Goal: Transaction & Acquisition: Obtain resource

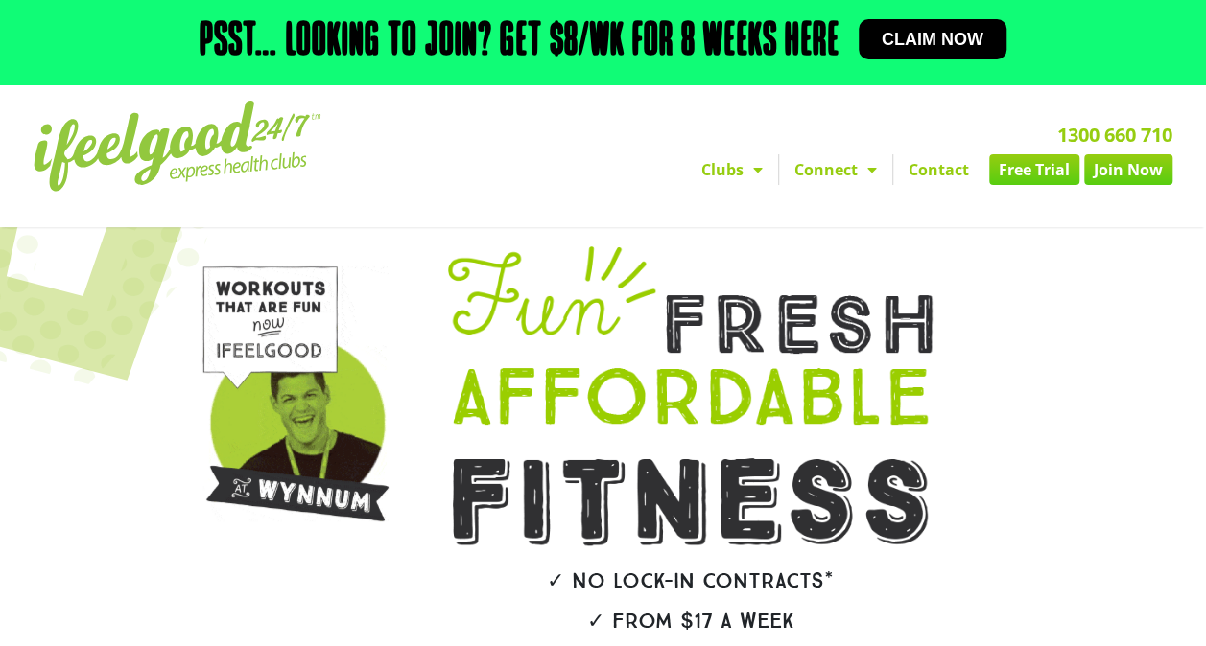
click at [906, 40] on span "Claim now" at bounding box center [932, 39] width 102 height 17
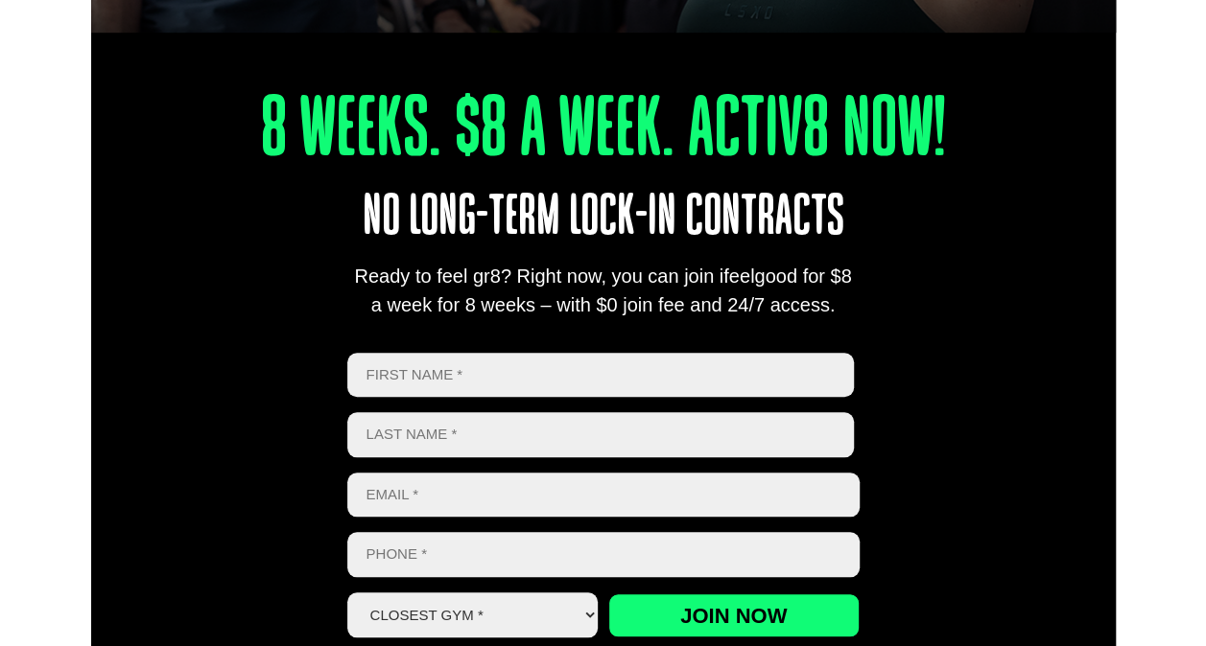
scroll to position [671, 0]
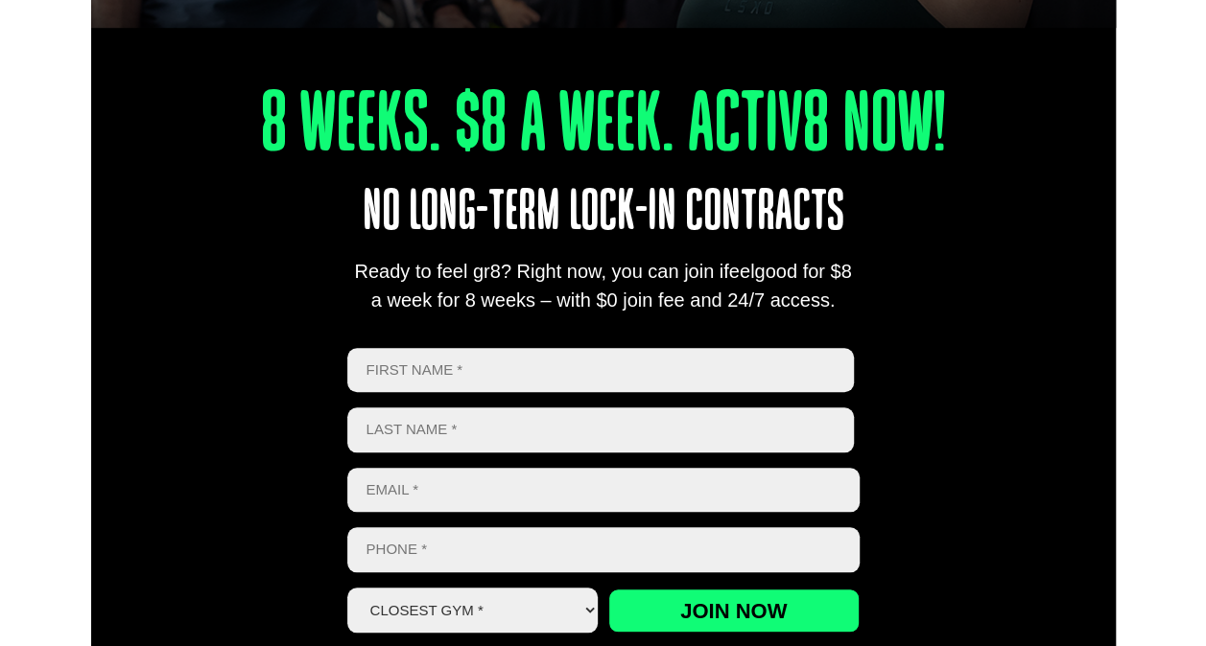
click at [464, 363] on input "First" at bounding box center [600, 370] width 507 height 45
type input "r"
type input "RAVI"
type input "SEGU"
drag, startPoint x: 556, startPoint y: 489, endPoint x: 336, endPoint y: 488, distance: 220.6
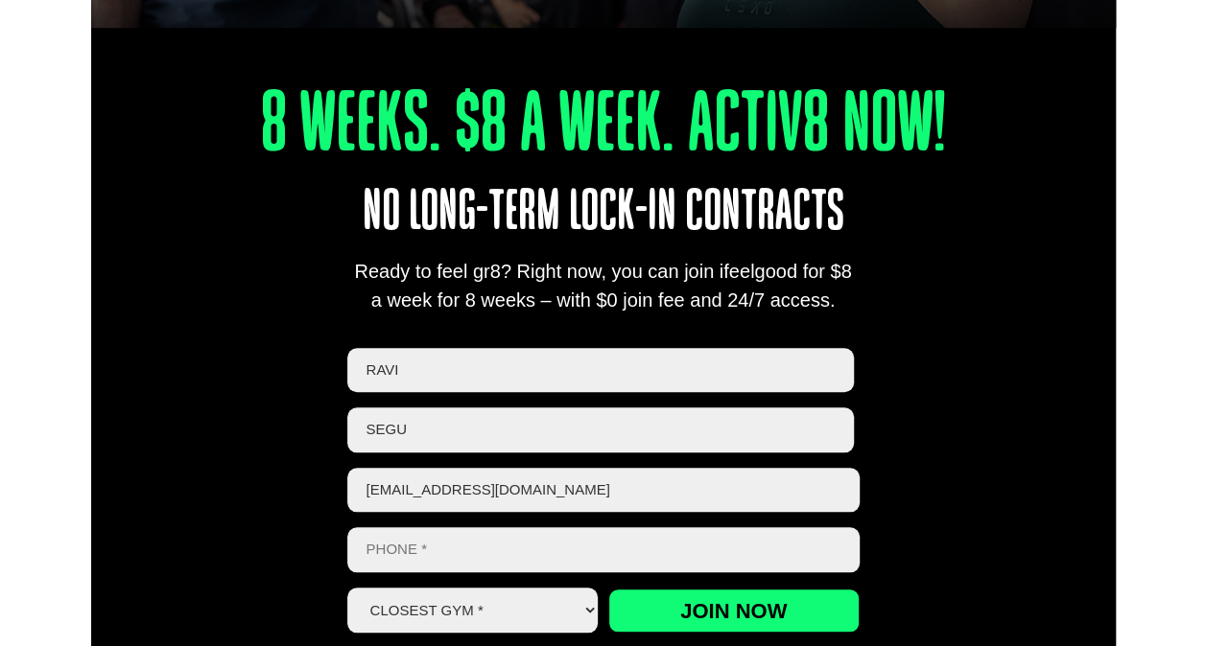
click at [336, 488] on div "8 Weeks. $8 A Week. Activ8 Now! No long-term lock-in contracts Ready to feel gr…" at bounding box center [603, 338] width 1024 height 738
type input "rksegu@gmail.com"
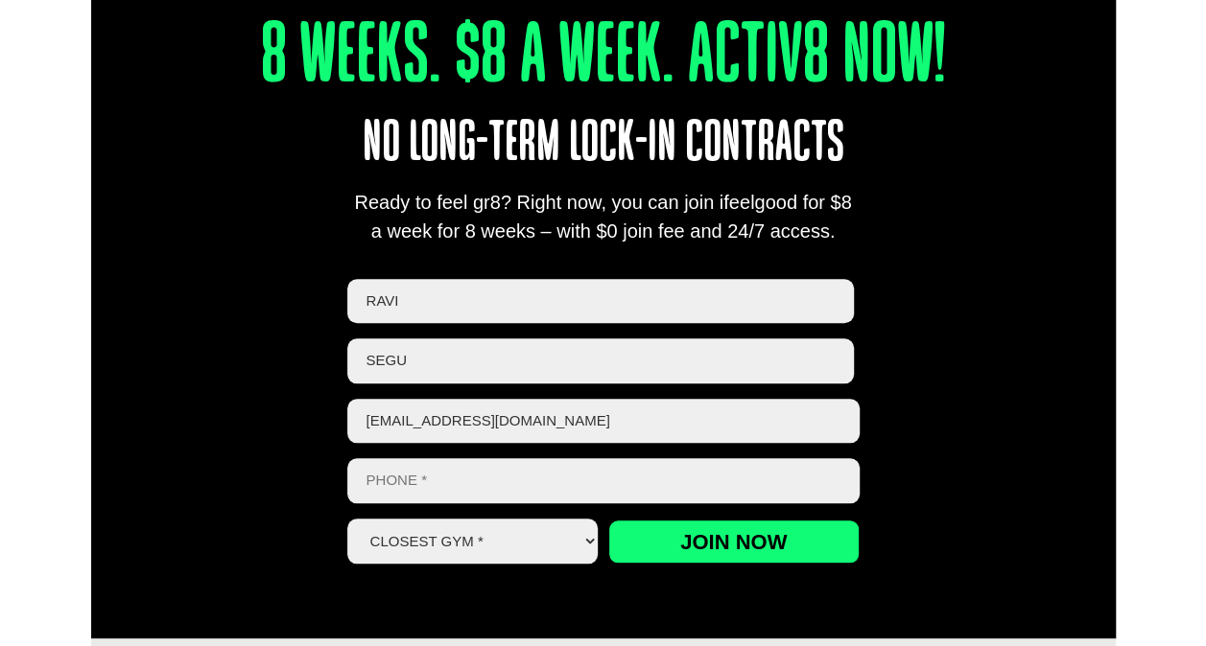
scroll to position [767, 0]
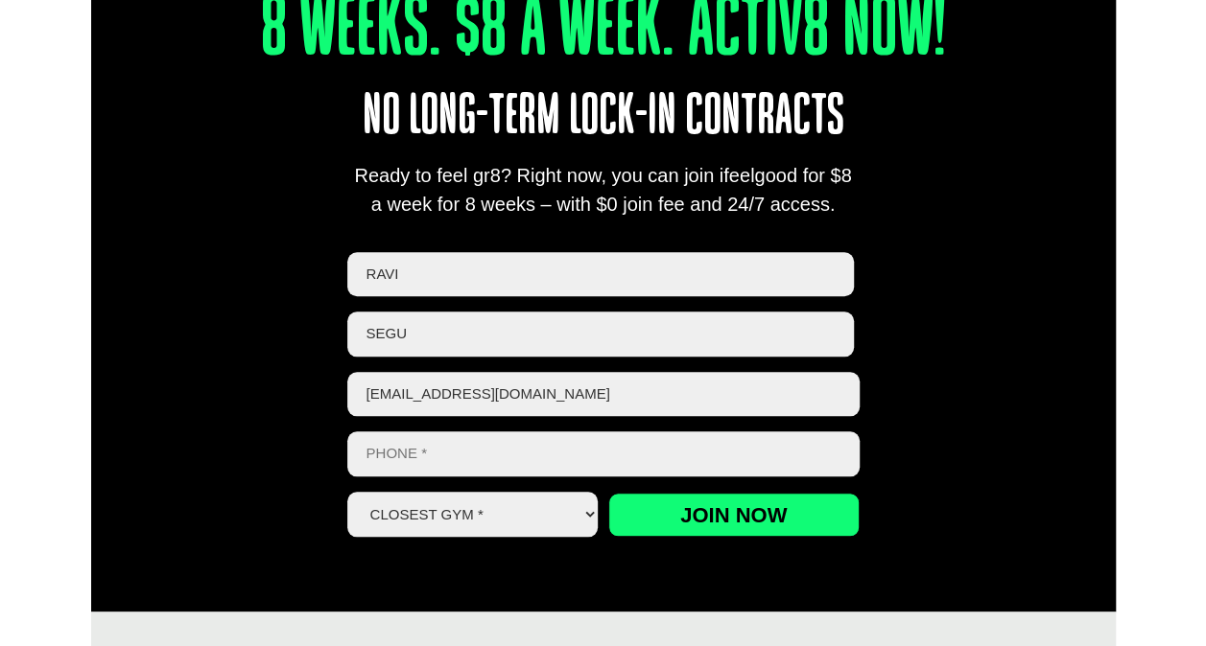
click at [486, 445] on input "Phone *" at bounding box center [603, 454] width 512 height 45
click at [975, 397] on div "8 Weeks. $8 A Week. Activ8 Now! No long-term lock-in contracts Ready to feel gr…" at bounding box center [603, 242] width 1024 height 738
drag, startPoint x: 473, startPoint y: 442, endPoint x: 279, endPoint y: 446, distance: 193.8
click at [279, 446] on div "8 Weeks. $8 A Week. Activ8 Now! No long-term lock-in contracts Ready to feel gr…" at bounding box center [603, 242] width 1024 height 738
type input "0450340498"
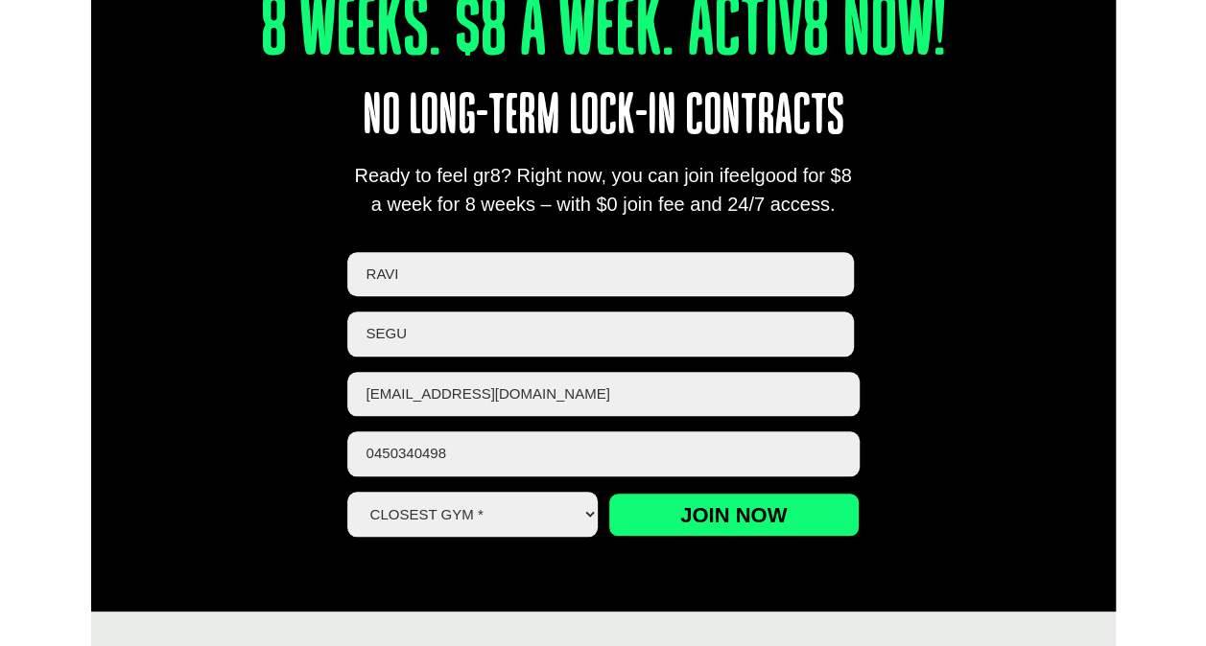
click at [529, 525] on select "Closest Gym * Alexandra Hills Calamvale Coopers Plains Middle Park Oxley Park R…" at bounding box center [472, 514] width 251 height 45
select select "[GEOGRAPHIC_DATA]"
click at [347, 492] on select "Closest Gym * Alexandra Hills Calamvale Coopers Plains Middle Park Oxley Park R…" at bounding box center [472, 514] width 251 height 45
click at [706, 517] on input "Join now" at bounding box center [733, 515] width 251 height 44
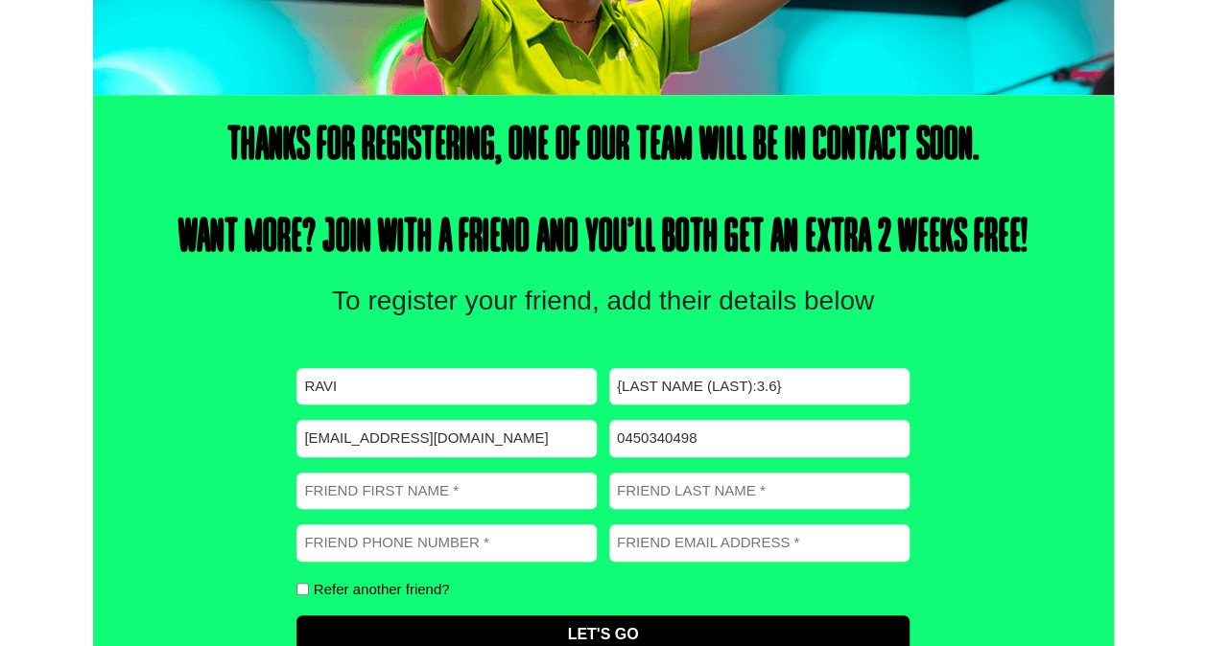
scroll to position [576, 0]
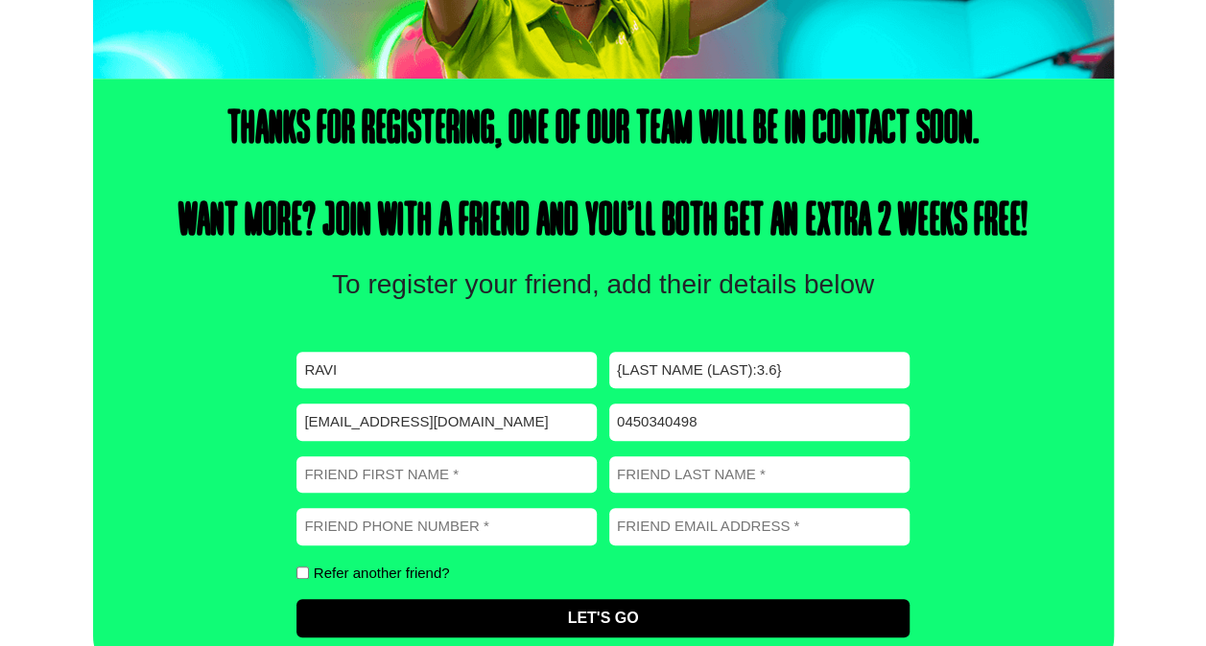
click at [781, 367] on input "{Last Name (Last):3.6}" at bounding box center [759, 370] width 300 height 37
drag, startPoint x: 792, startPoint y: 368, endPoint x: 583, endPoint y: 381, distance: 209.5
click at [583, 381] on div "First name (Required) RAVI Last name (Required) {Last Name (Last):3.6} Email (R…" at bounding box center [602, 495] width 612 height 286
type input "Segu"
click at [497, 465] on input "Friend First Name (Required)" at bounding box center [446, 475] width 300 height 37
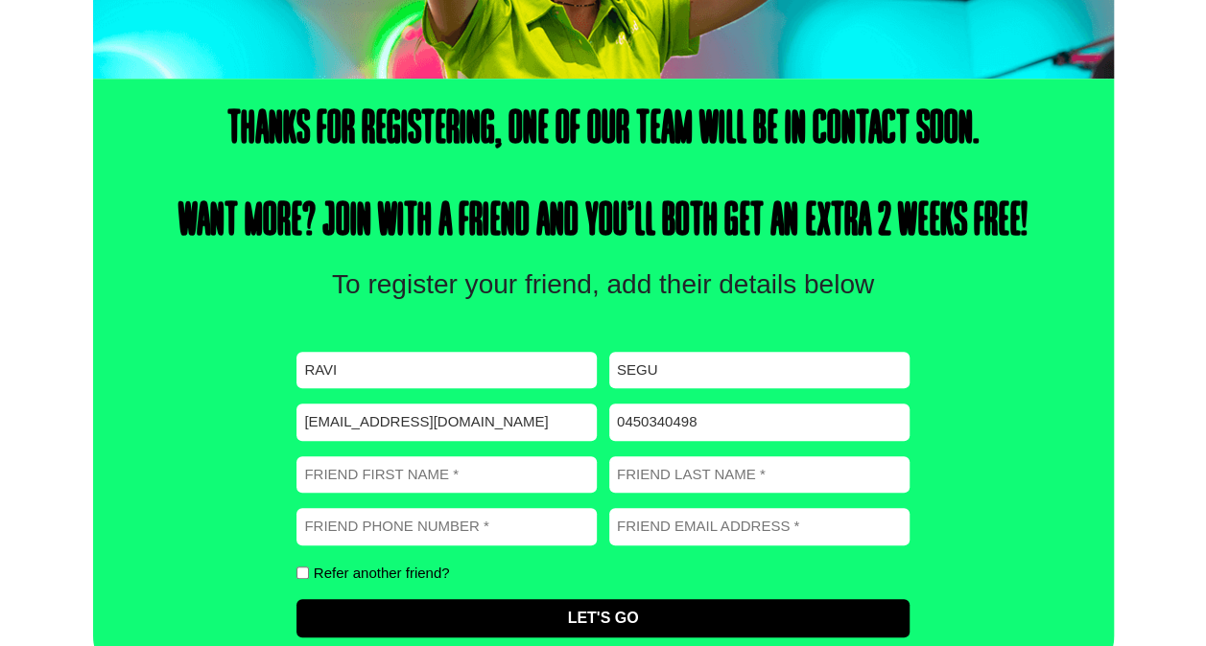
type input "VASAVI"
type input "SEGU"
type input "0481304909"
type input "VMSEGU84@GMAIL.COM"
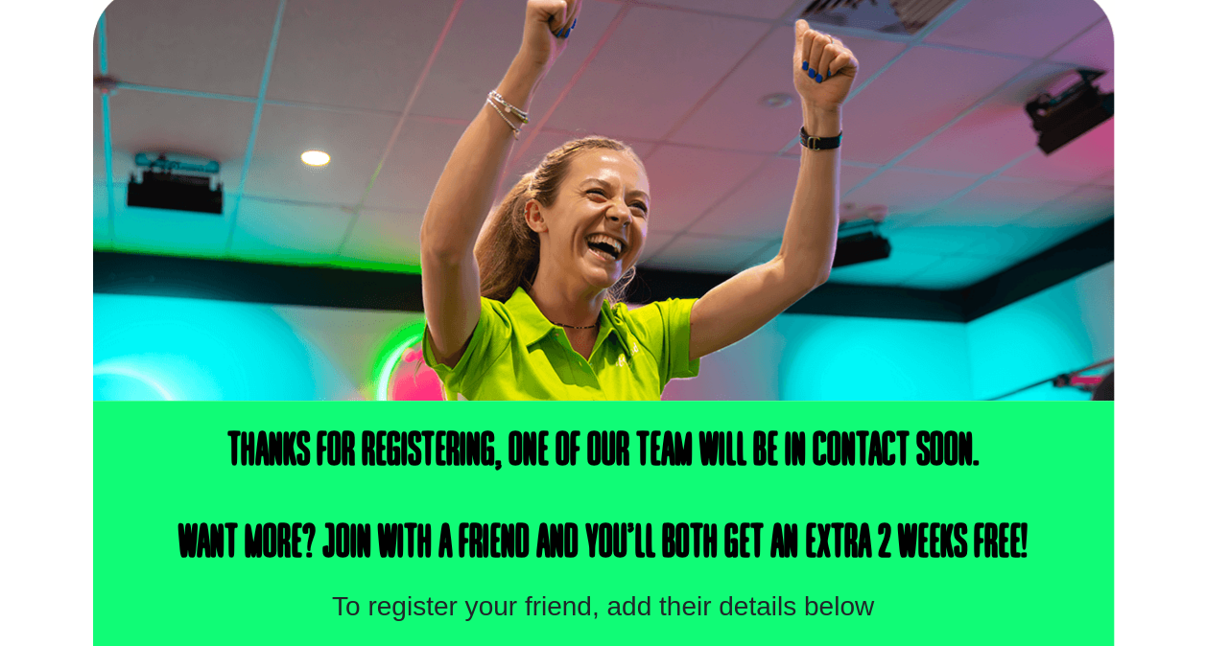
scroll to position [0, 0]
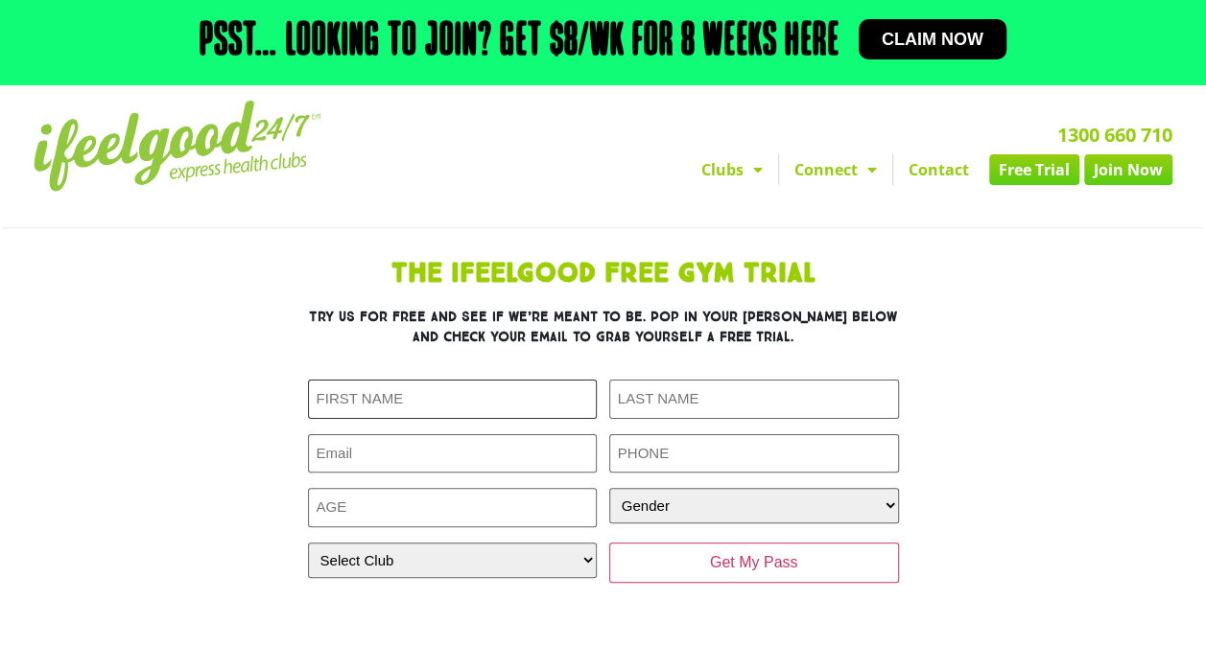
click at [413, 406] on input "First Name (Required)" at bounding box center [453, 399] width 290 height 39
type input "RAVI"
type input "SEGU"
drag, startPoint x: 456, startPoint y: 451, endPoint x: 326, endPoint y: 451, distance: 129.5
click at [326, 451] on input "ravi.segu@hatch.com" at bounding box center [453, 454] width 290 height 39
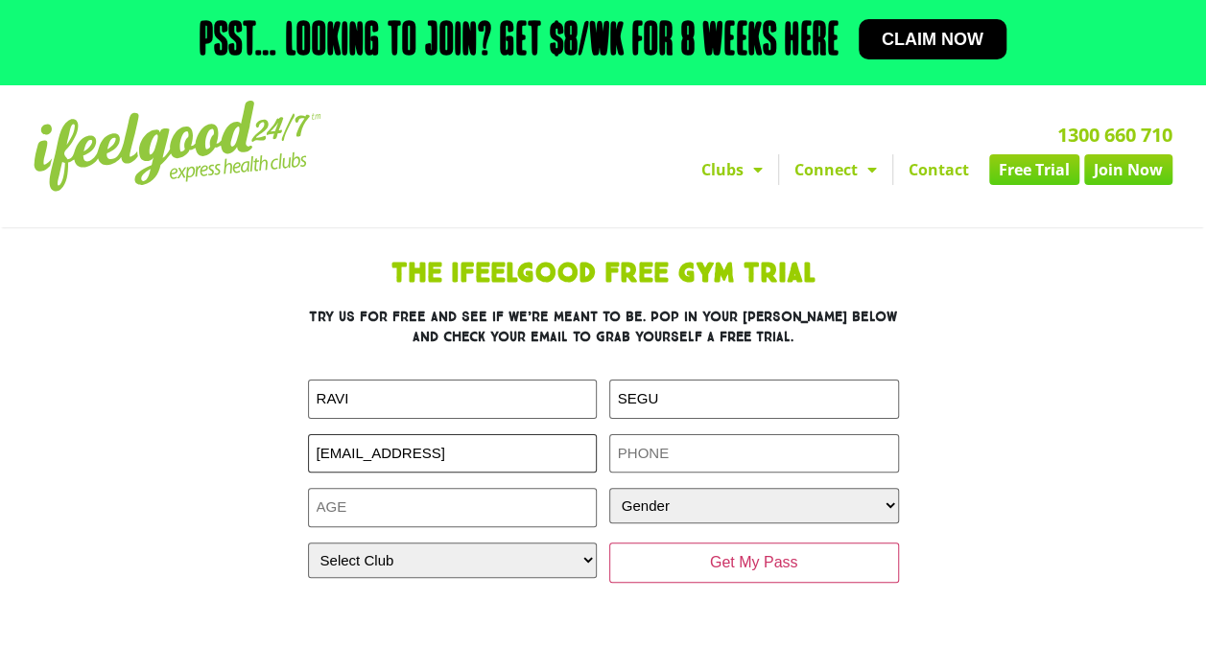
drag, startPoint x: 487, startPoint y: 455, endPoint x: 199, endPoint y: 441, distance: 289.0
click at [199, 441] on div "The IfeelGood Free Gym Trial Try us for free and see if we’re meant to be. Pop …" at bounding box center [603, 440] width 863 height 378
type input "rksegu@gmail.com"
click at [670, 461] on input "Phone (Required)" at bounding box center [754, 454] width 290 height 39
type input "0450340498"
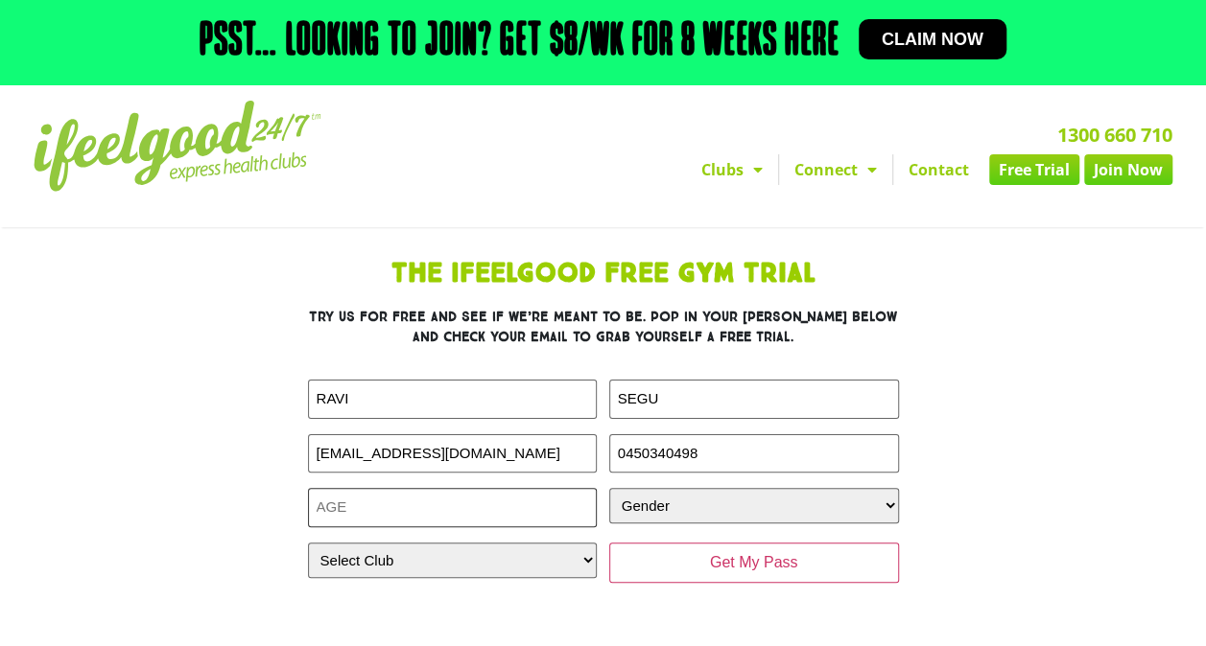
click at [454, 501] on input "Age (Required)" at bounding box center [453, 507] width 290 height 39
type input "50"
click at [723, 508] on select "Gender Male Female" at bounding box center [754, 505] width 290 height 35
select select "Male"
click at [609, 488] on select "Gender Male Female" at bounding box center [754, 505] width 290 height 35
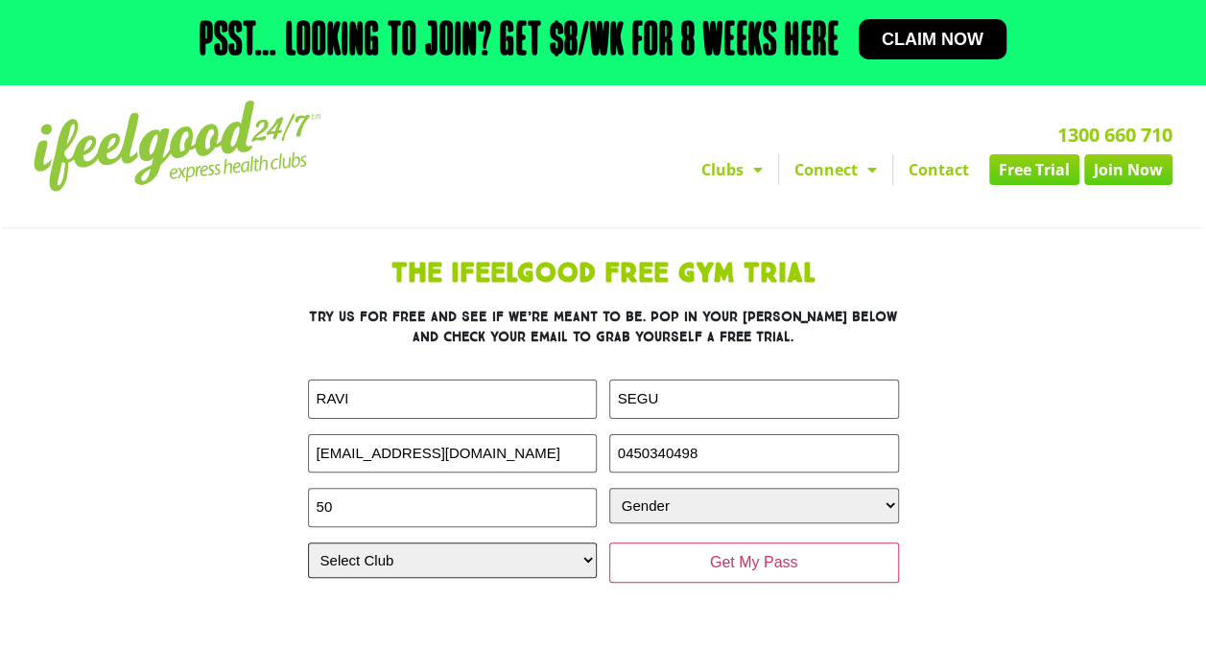
click at [579, 557] on select "Select Club Alexandra Hills Calamvale Coopers Plains Middle Park Oxenford Oxley…" at bounding box center [453, 560] width 290 height 35
select select "[GEOGRAPHIC_DATA]"
click at [308, 543] on select "Select Club Alexandra Hills Calamvale Coopers Plains Middle Park Oxenford Oxley…" at bounding box center [453, 560] width 290 height 35
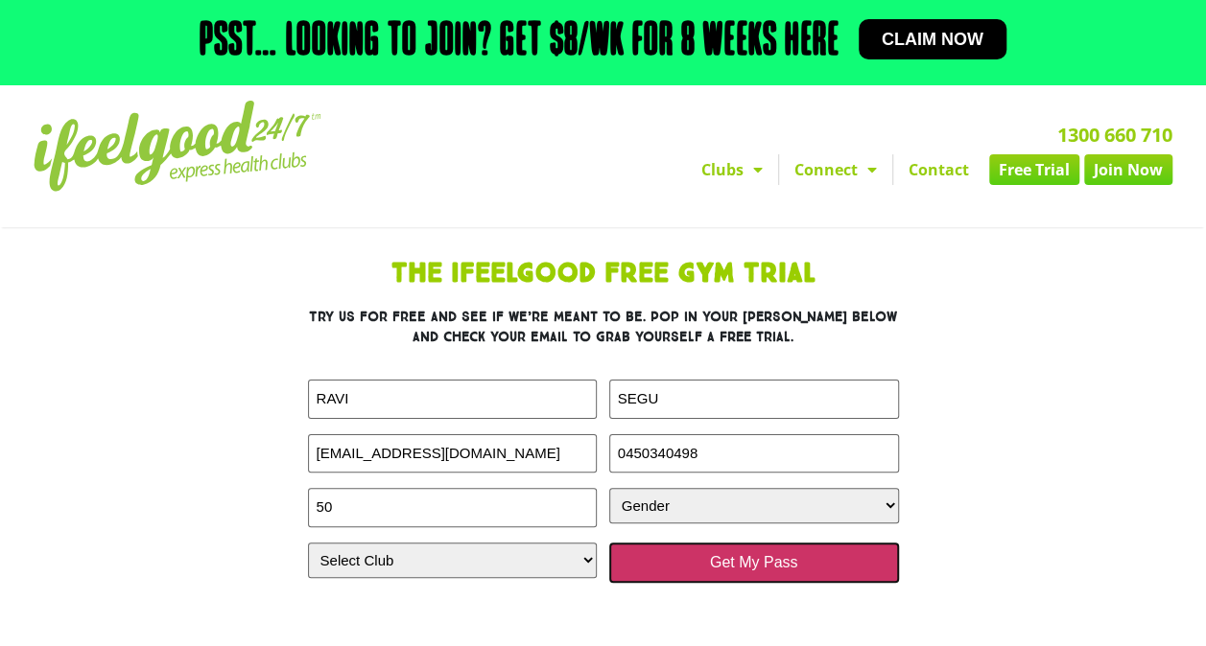
click at [719, 553] on input "Get My Pass" at bounding box center [754, 563] width 290 height 40
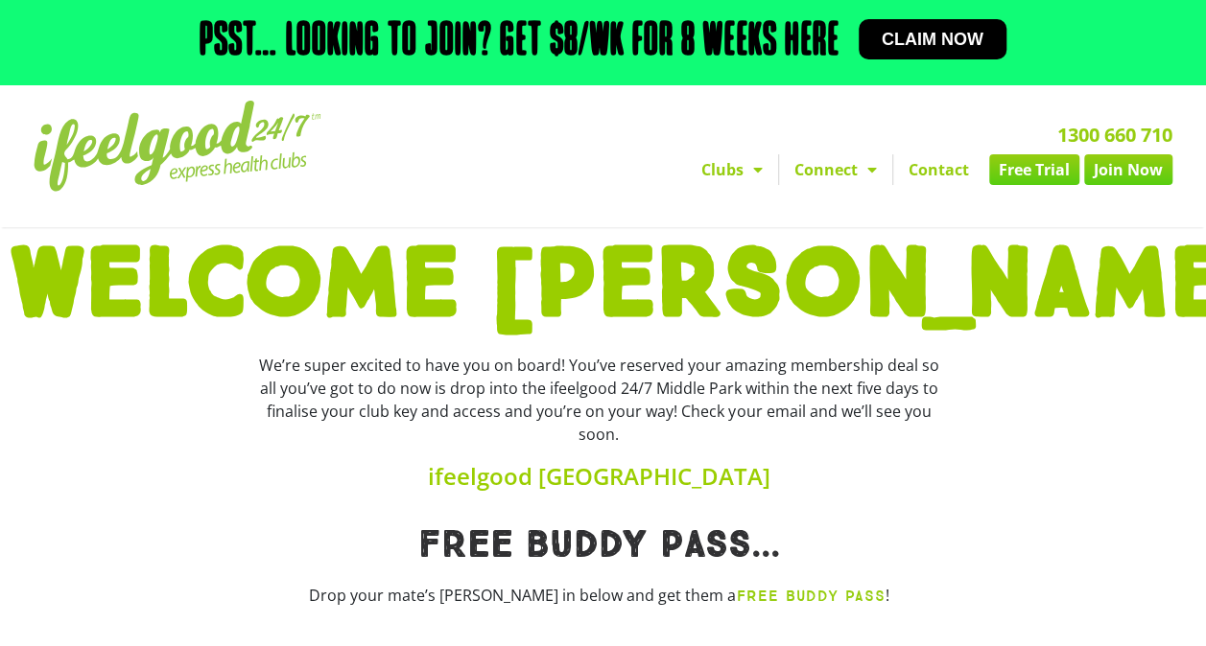
scroll to position [96, 0]
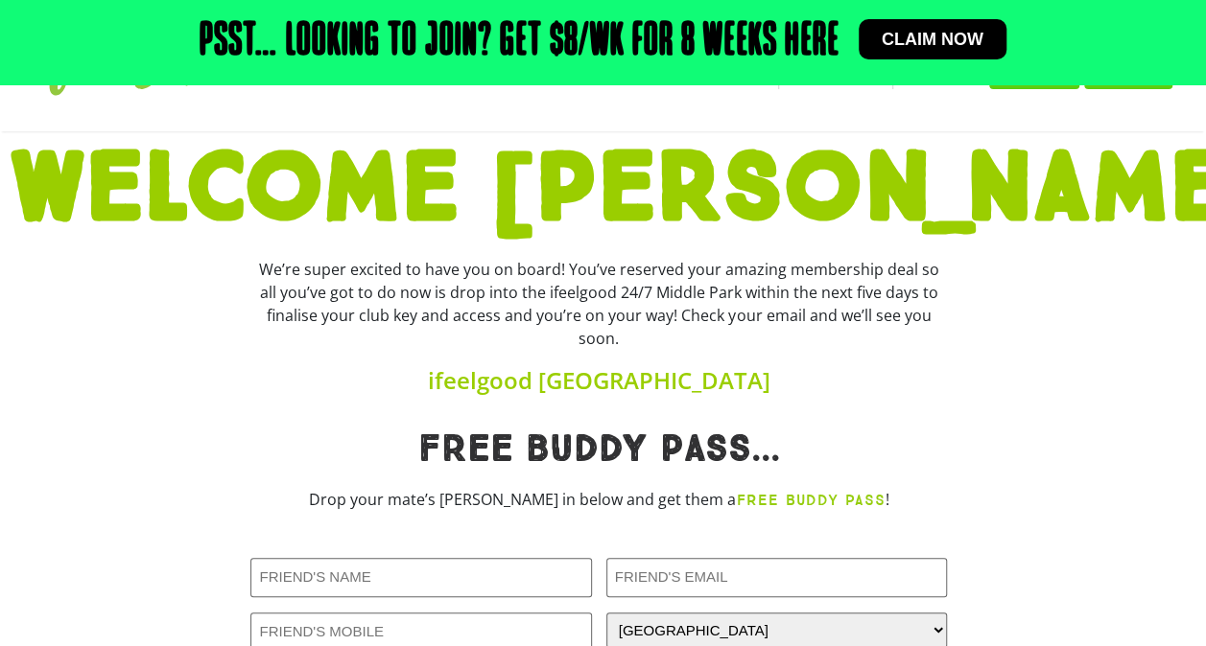
click at [613, 294] on div "We’re super excited to have you on board! You’ve reserved your amazing membersh…" at bounding box center [598, 304] width 696 height 92
drag, startPoint x: 600, startPoint y: 293, endPoint x: 912, endPoint y: 313, distance: 312.4
click at [912, 313] on div "We’re super excited to have you on board! You’ve reserved your amazing membersh…" at bounding box center [598, 304] width 696 height 92
click at [744, 356] on div "We’re super excited to have you on board! You’ve reserved your amazing membersh…" at bounding box center [599, 324] width 716 height 153
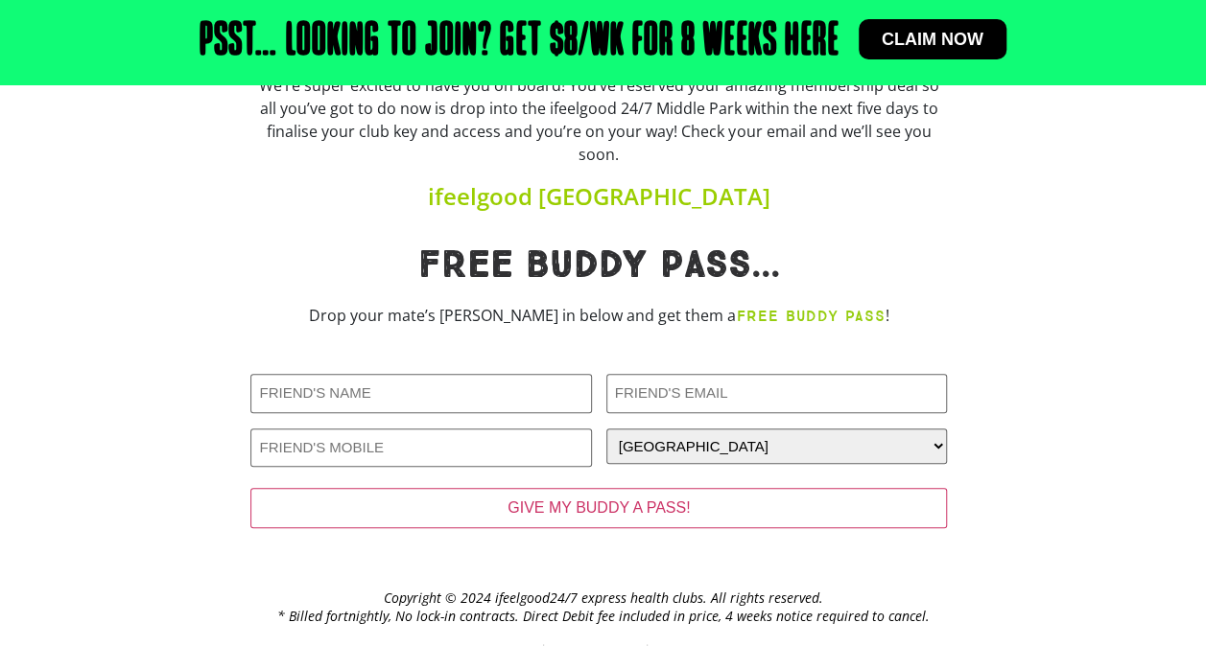
scroll to position [312, 0]
